Goal: Information Seeking & Learning: Learn about a topic

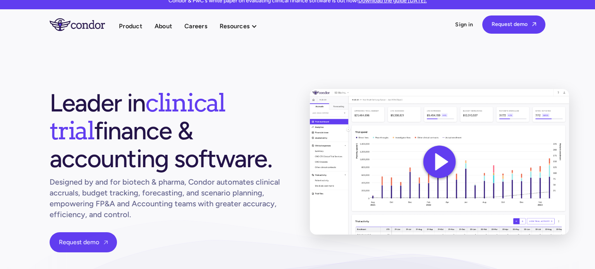
drag, startPoint x: 41, startPoint y: 105, endPoint x: 172, endPoint y: 154, distance: 139.8
click at [172, 154] on section "Leader in clinical trial finance & accounting software. Designed by and for bio…" at bounding box center [297, 171] width 595 height 263
click at [172, 155] on h1 "Leader in clinical trial finance & accounting software." at bounding box center [168, 131] width 236 height 84
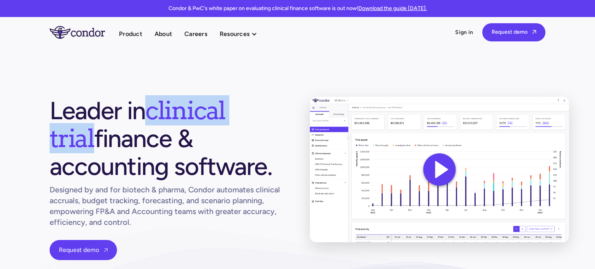
drag, startPoint x: 185, startPoint y: 113, endPoint x: 271, endPoint y: 139, distance: 89.6
click at [225, 117] on span "clinical trial" at bounding box center [138, 124] width 176 height 58
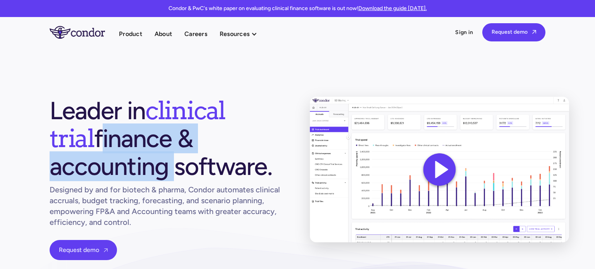
drag, startPoint x: 39, startPoint y: 142, endPoint x: 273, endPoint y: 138, distance: 234.6
click at [273, 138] on section "Leader in clinical trial finance & accounting software. Designed by and for bio…" at bounding box center [297, 178] width 595 height 263
drag, startPoint x: 150, startPoint y: 169, endPoint x: 90, endPoint y: 154, distance: 62.4
click at [48, 167] on section "Leader in clinical trial finance & accounting software. Designed by and for bio…" at bounding box center [297, 178] width 595 height 263
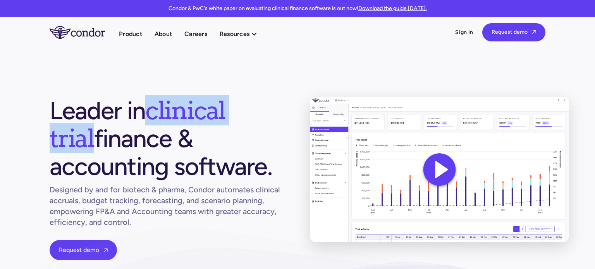
drag, startPoint x: 155, startPoint y: 115, endPoint x: 276, endPoint y: 113, distance: 120.6
click at [225, 113] on span "clinical trial" at bounding box center [138, 124] width 176 height 58
